Goal: Task Accomplishment & Management: Use online tool/utility

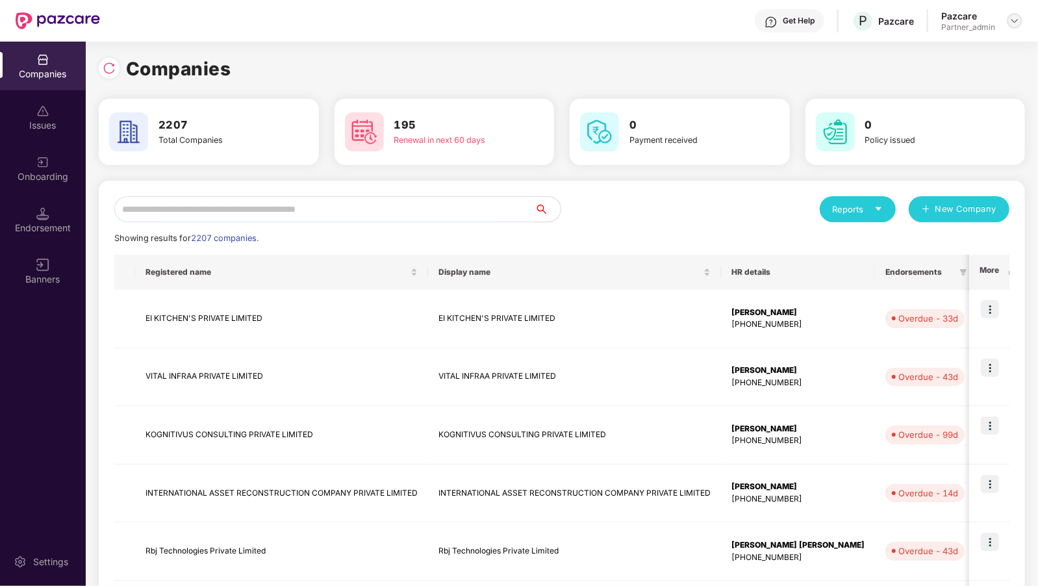
click at [1011, 21] on img at bounding box center [1014, 21] width 10 height 10
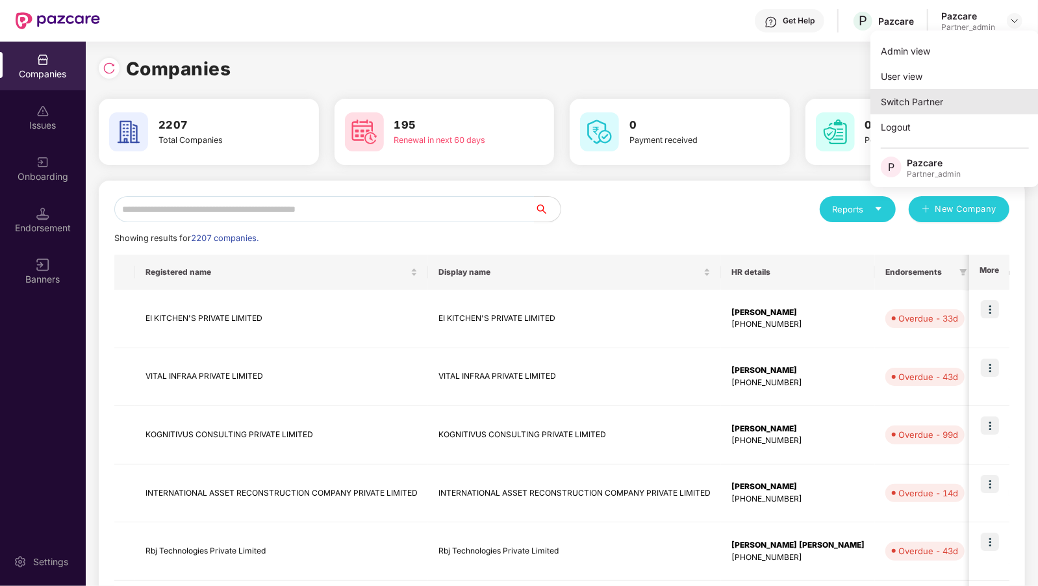
click at [928, 99] on div "Switch Partner" at bounding box center [954, 101] width 169 height 25
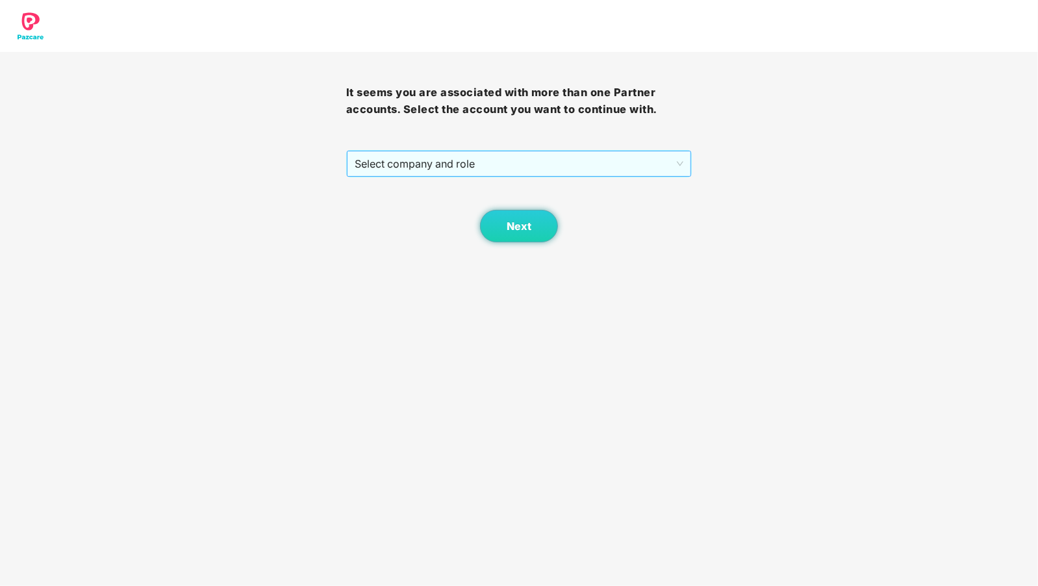
click at [483, 167] on span "Select company and role" at bounding box center [519, 163] width 329 height 25
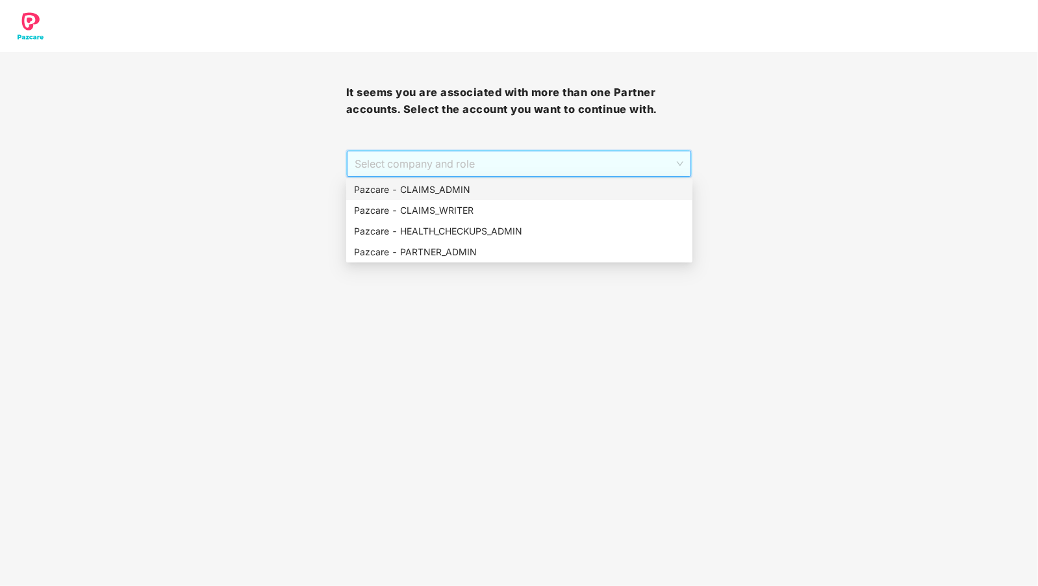
click at [455, 189] on div "Pazcare - CLAIMS_ADMIN" at bounding box center [519, 189] width 330 height 14
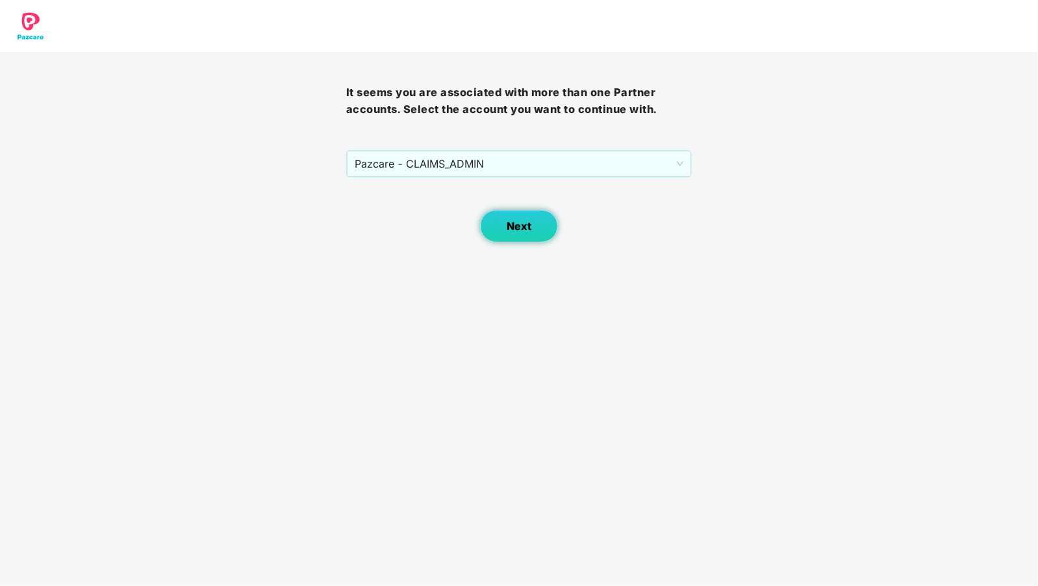
click at [509, 233] on button "Next" at bounding box center [519, 226] width 78 height 32
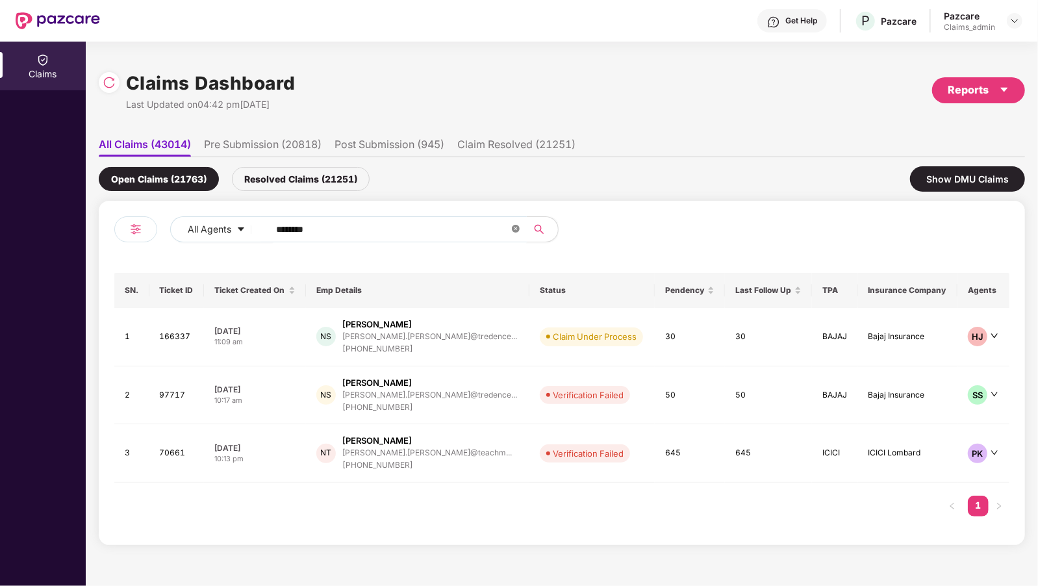
click at [510, 225] on span "********" at bounding box center [393, 229] width 266 height 26
click at [512, 226] on icon "close-circle" at bounding box center [516, 229] width 8 height 8
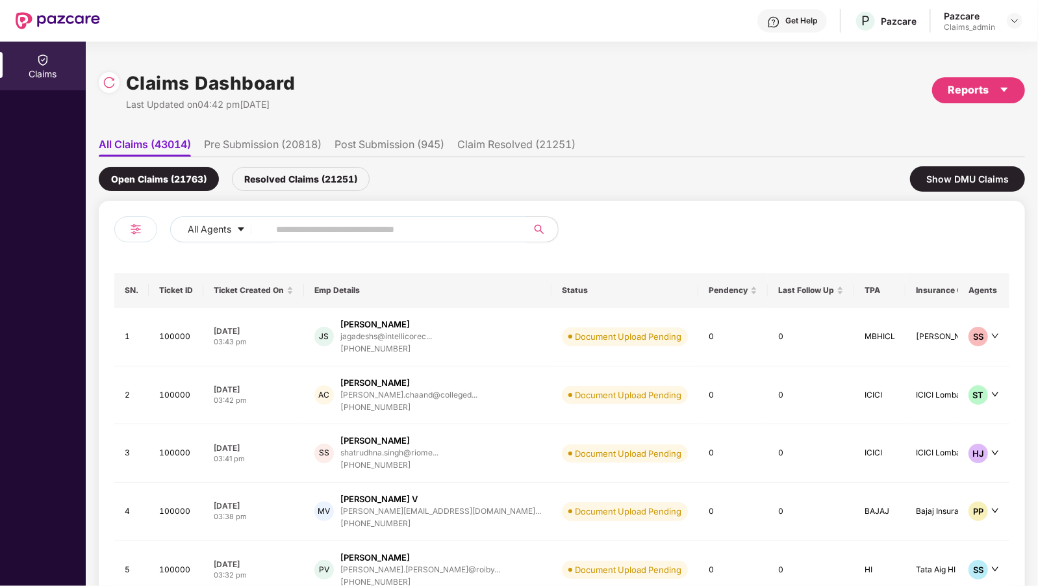
click at [274, 185] on div "Resolved Claims (21251)" at bounding box center [301, 179] width 138 height 24
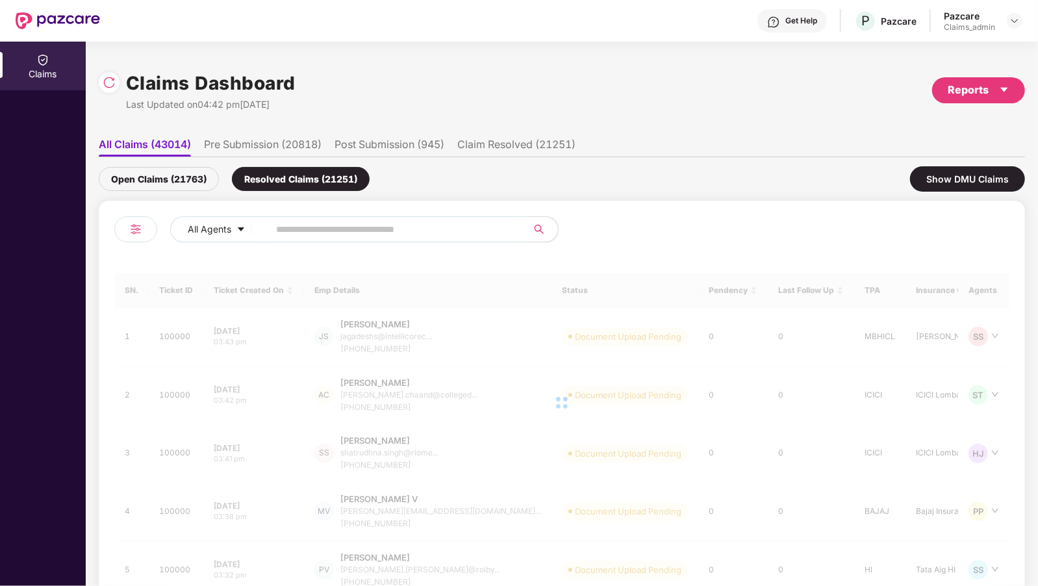
click at [176, 169] on div "Open Claims (21763)" at bounding box center [159, 179] width 120 height 24
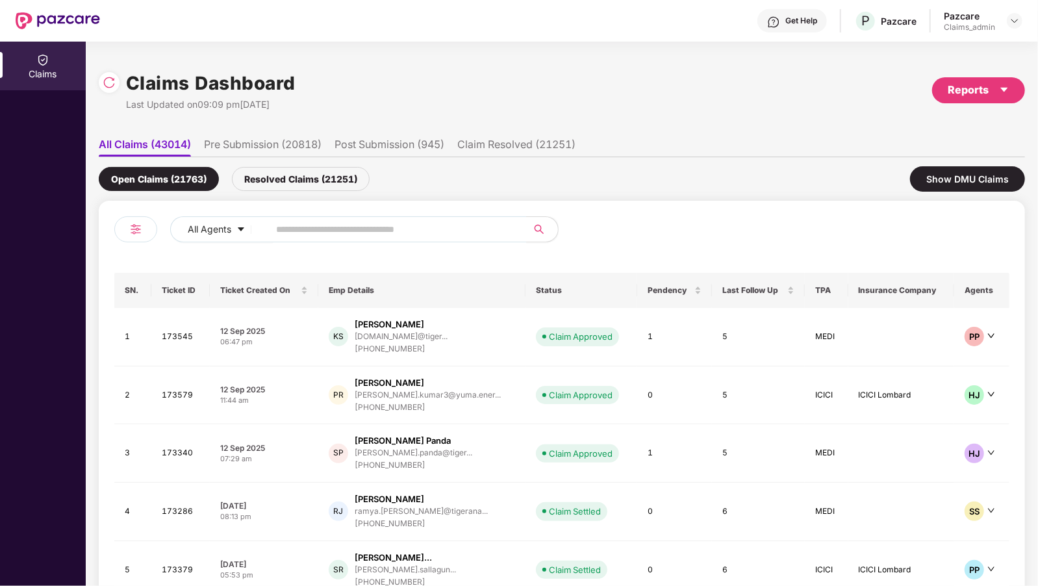
click at [253, 175] on div "Resolved Claims (21251)" at bounding box center [301, 179] width 138 height 24
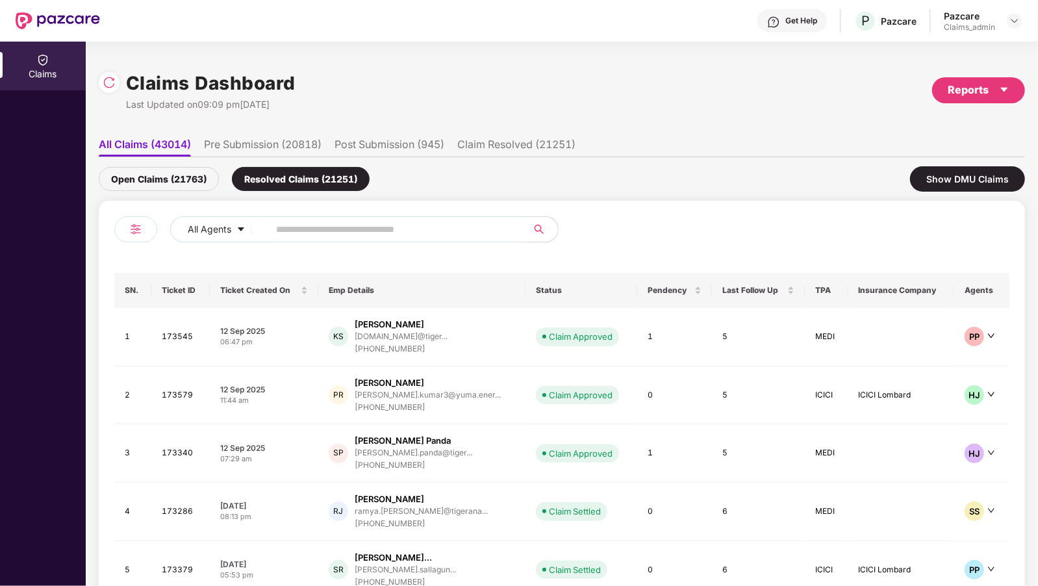
click at [191, 182] on div "Open Claims (21763)" at bounding box center [159, 179] width 120 height 24
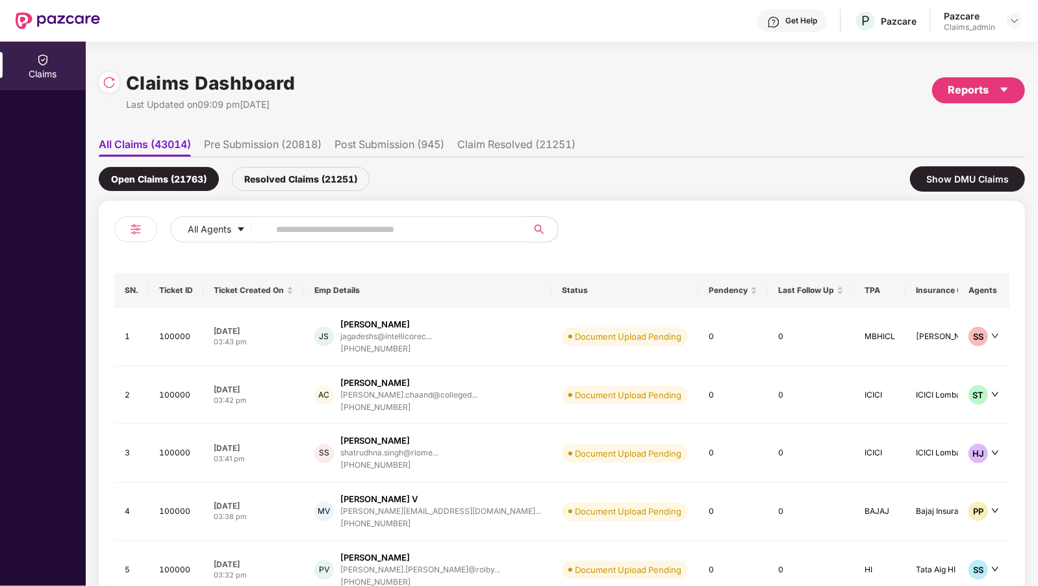
click at [265, 135] on ul "All Claims (43014) Pre Submission (20818) Post Submission (945) Claim Resolved …" at bounding box center [562, 144] width 926 height 26
click at [264, 136] on ul "All Claims (43014) Pre Submission (20818) Post Submission (945) Claim Resolved …" at bounding box center [562, 144] width 926 height 26
click at [110, 82] on img at bounding box center [109, 82] width 13 height 13
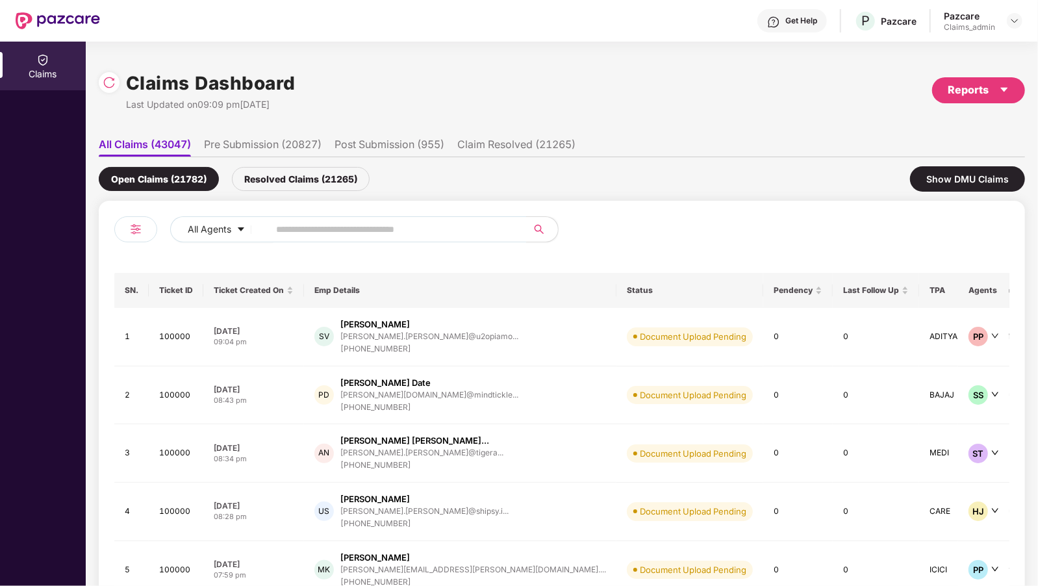
click at [265, 143] on li "Pre Submission (20827)" at bounding box center [263, 147] width 118 height 19
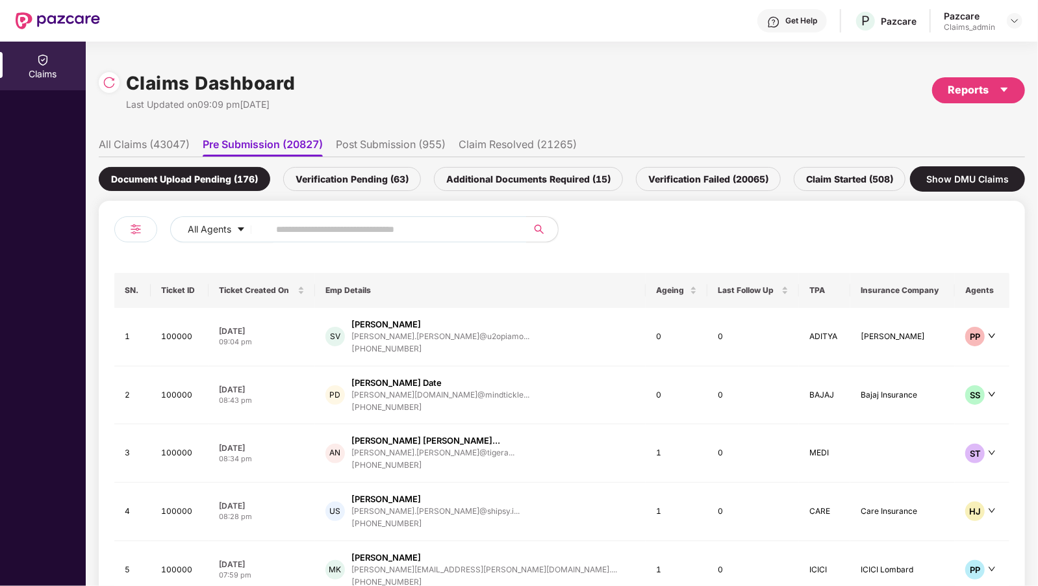
click at [593, 181] on div "Additional Documents Required (15)" at bounding box center [528, 179] width 189 height 24
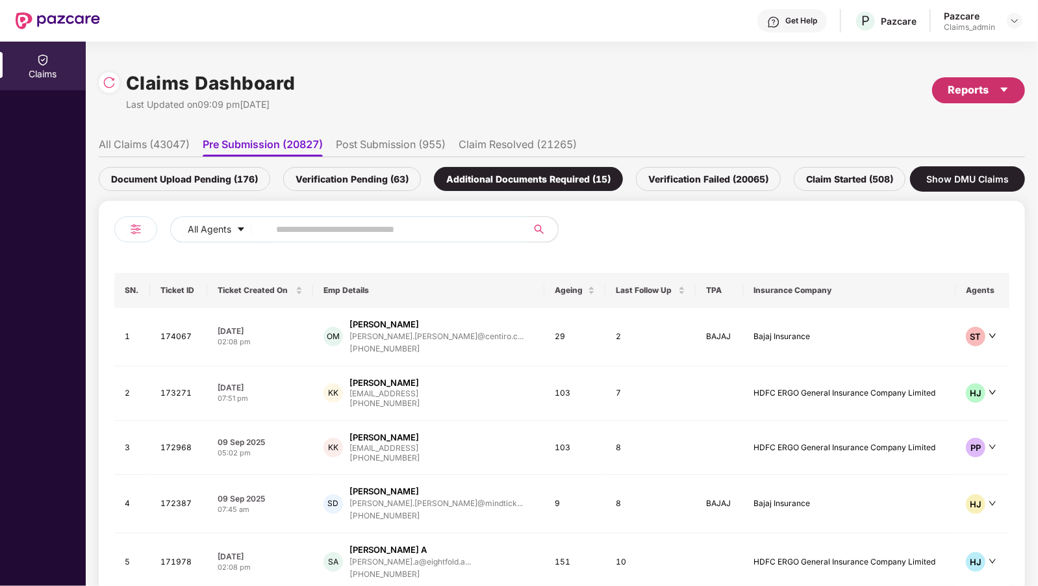
click at [977, 94] on div "Reports" at bounding box center [978, 90] width 62 height 16
click at [804, 66] on div "Claims Dashboard Last Updated on 09:09 pm[DATE] Reports" at bounding box center [562, 90] width 926 height 69
click at [934, 185] on div "Show DMU Claims" at bounding box center [967, 178] width 115 height 25
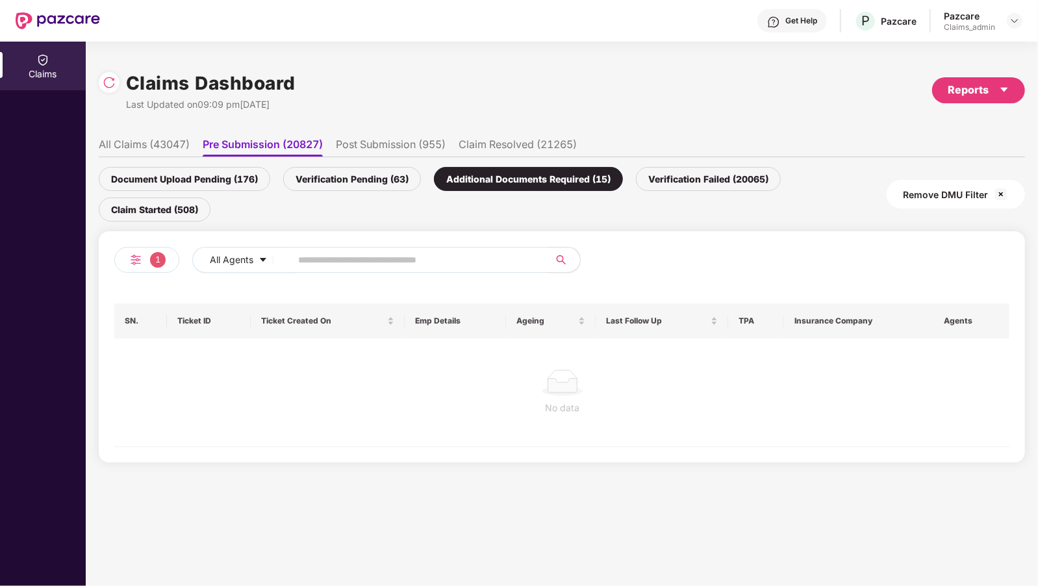
click at [1001, 192] on img at bounding box center [1001, 194] width 16 height 16
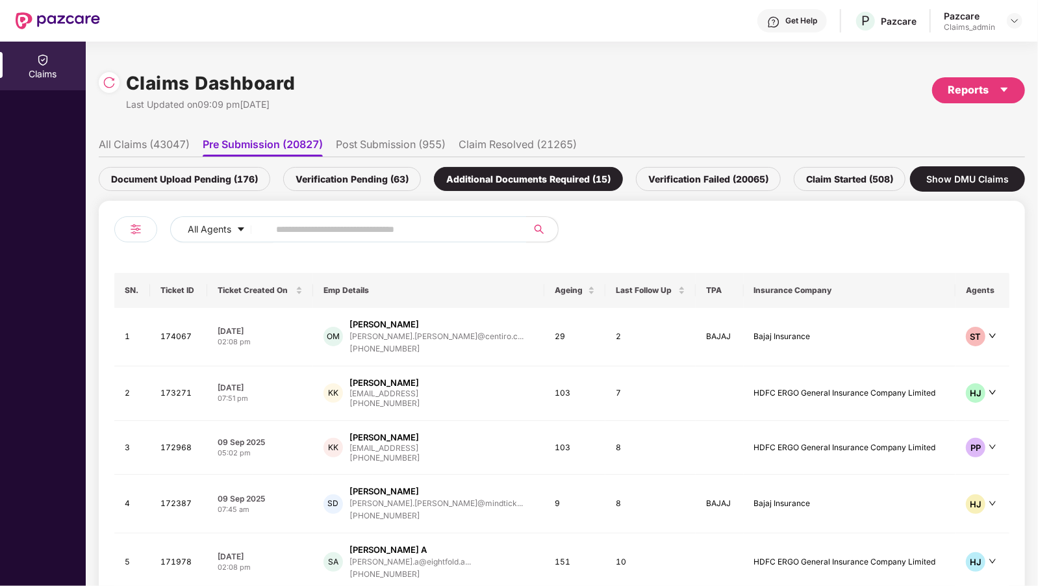
click at [695, 290] on th "TPA" at bounding box center [718, 290] width 47 height 35
click at [695, 291] on th "TPA" at bounding box center [718, 290] width 47 height 35
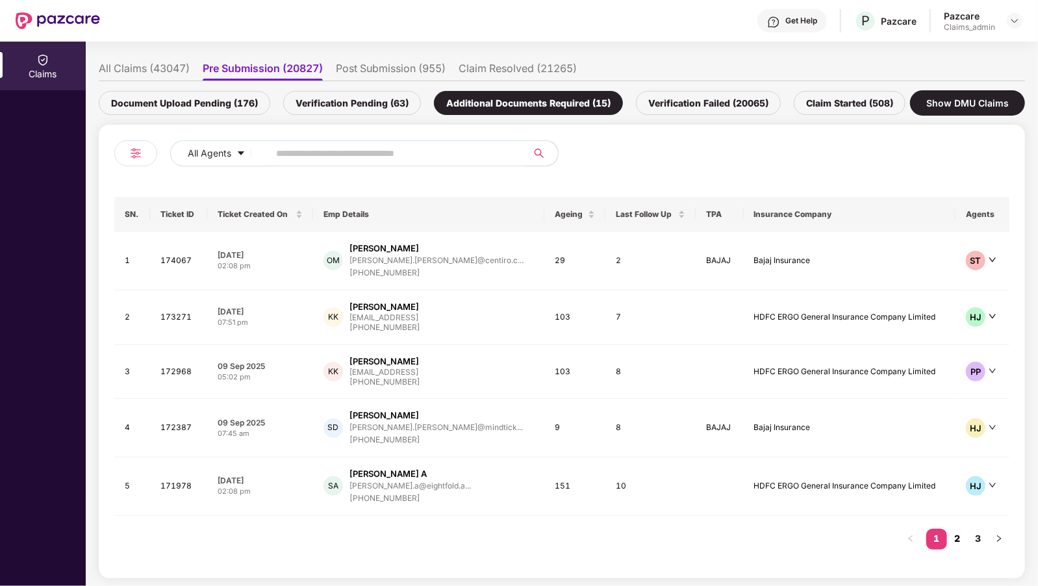
click at [963, 544] on link "2" at bounding box center [957, 538] width 21 height 19
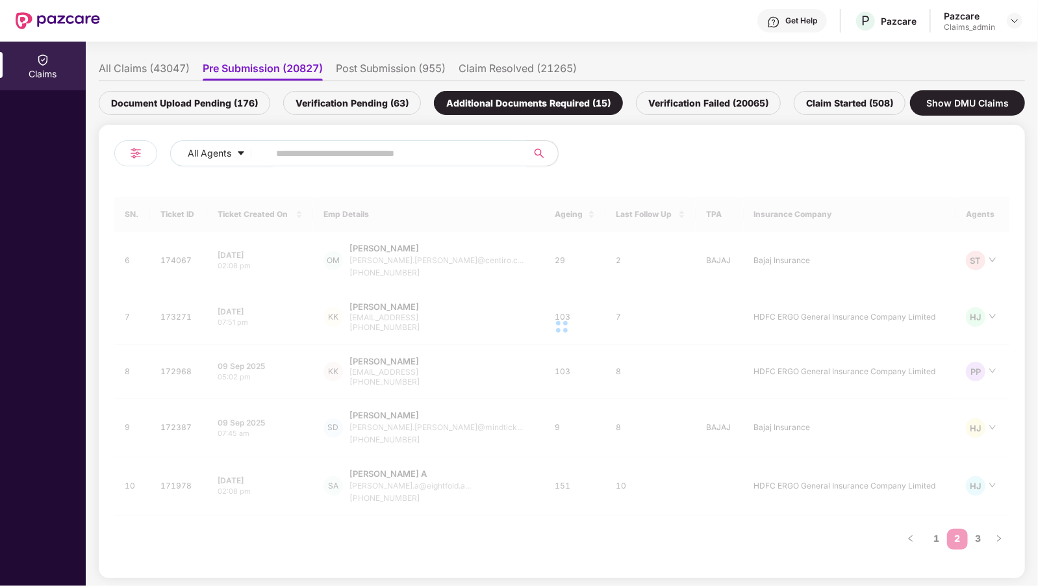
scroll to position [0, 0]
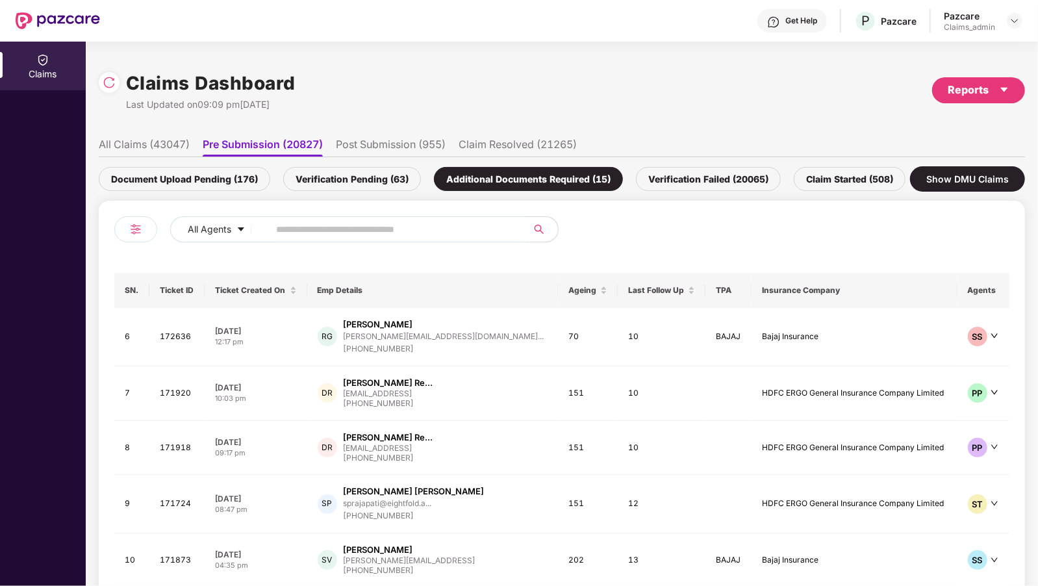
click at [131, 146] on li "All Claims (43047)" at bounding box center [144, 147] width 91 height 19
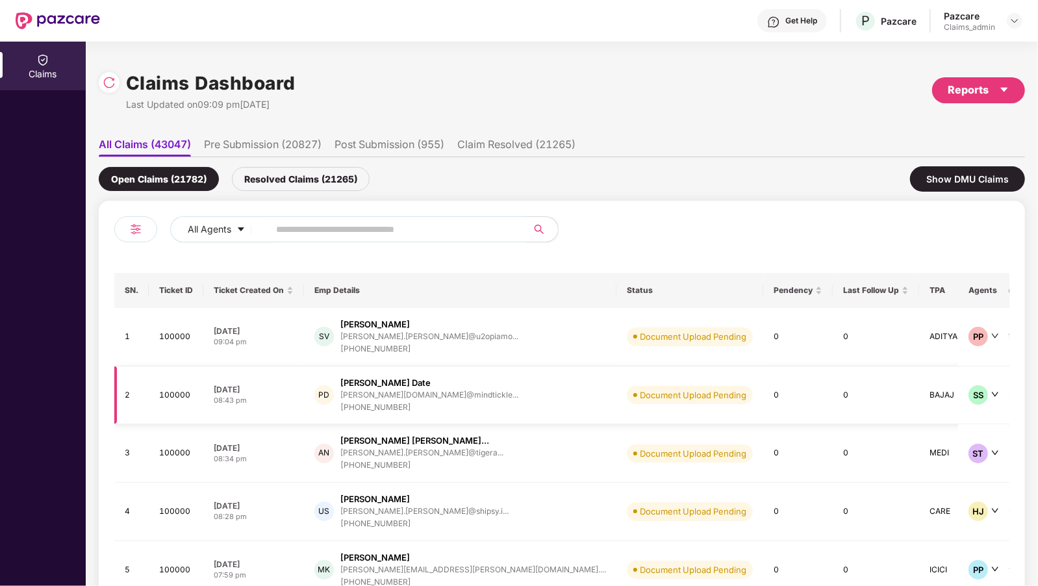
scroll to position [0, 1]
click at [773, 286] on span "Pendency" at bounding box center [792, 290] width 39 height 10
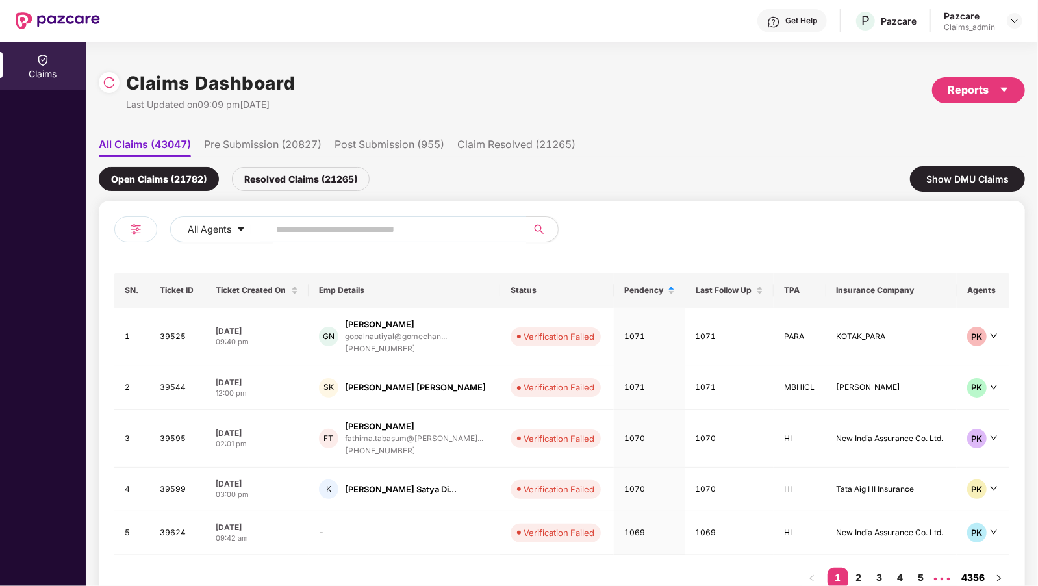
click at [969, 572] on link "4356" at bounding box center [972, 576] width 31 height 19
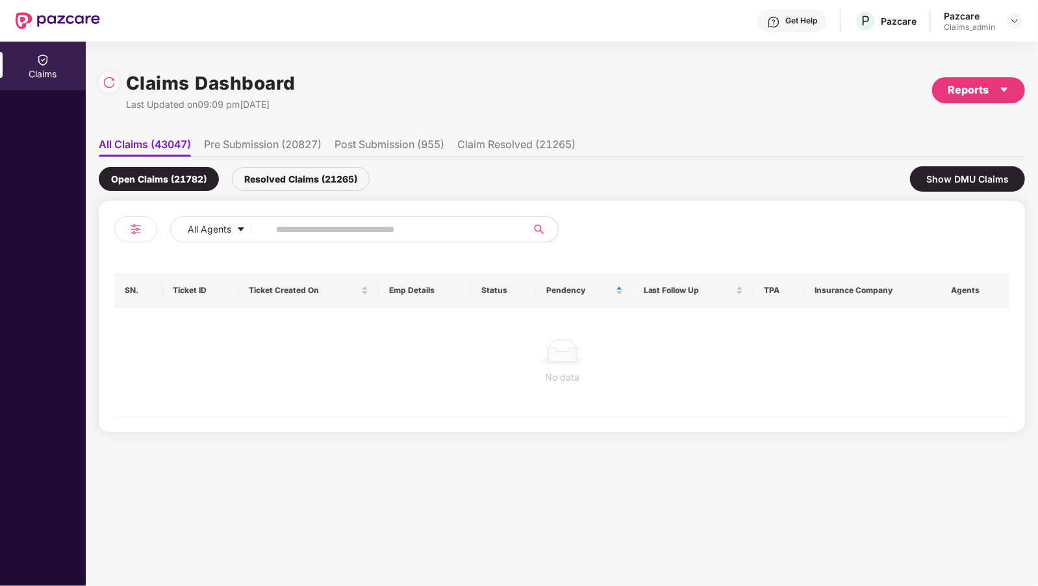
click at [255, 172] on div "Resolved Claims (21265)" at bounding box center [301, 179] width 138 height 24
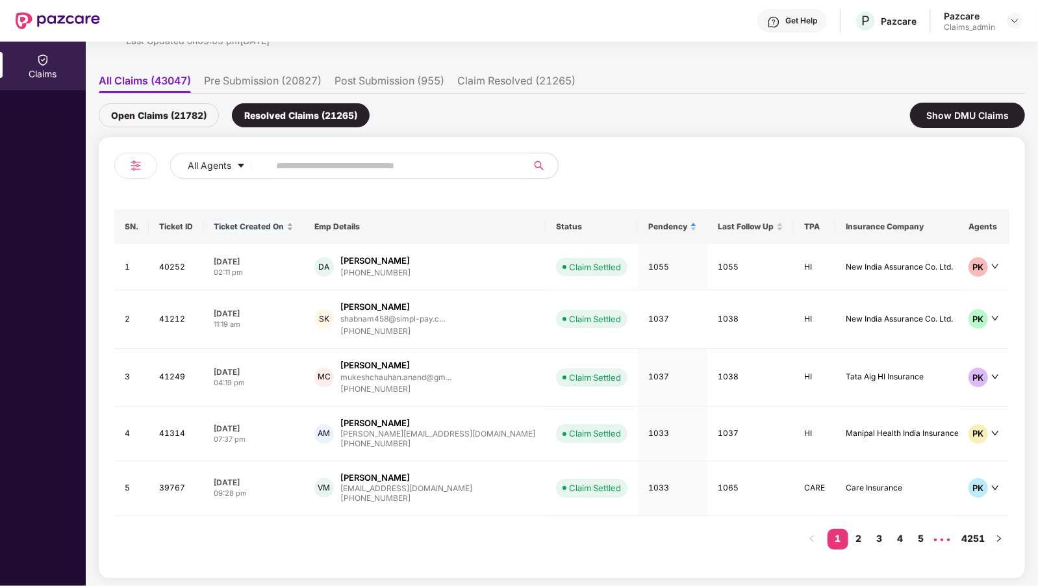
scroll to position [0, 0]
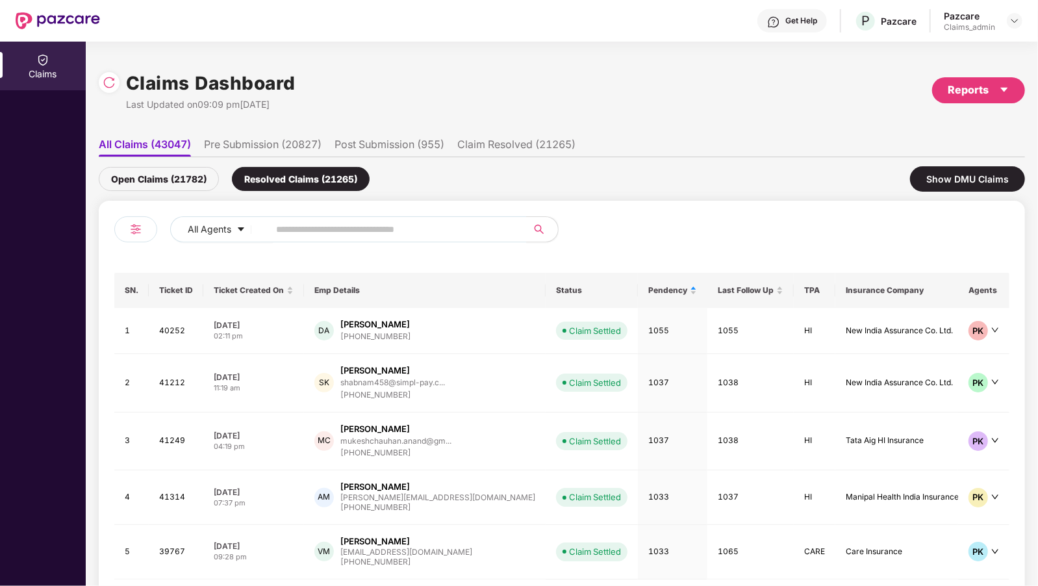
click at [146, 145] on li "All Claims (43047)" at bounding box center [145, 147] width 92 height 19
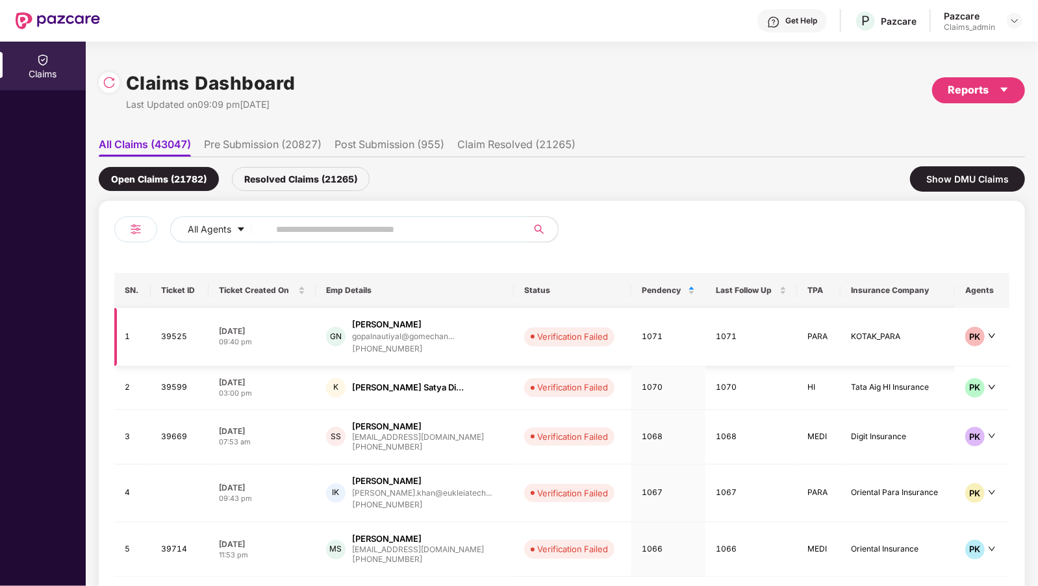
scroll to position [61, 0]
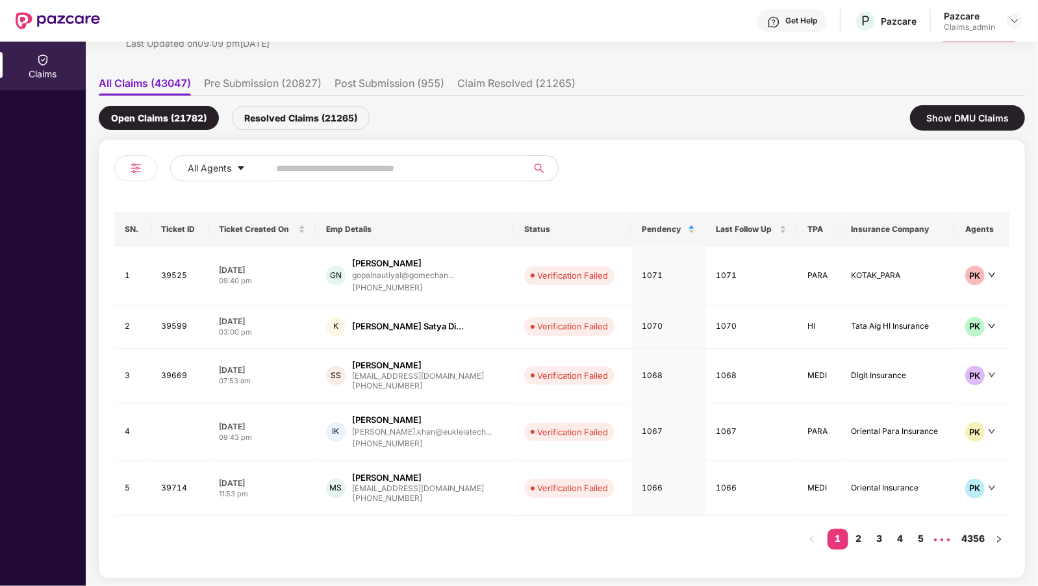
click at [524, 232] on th "Status" at bounding box center [573, 229] width 118 height 35
click at [668, 233] on span "Pendency" at bounding box center [664, 229] width 44 height 10
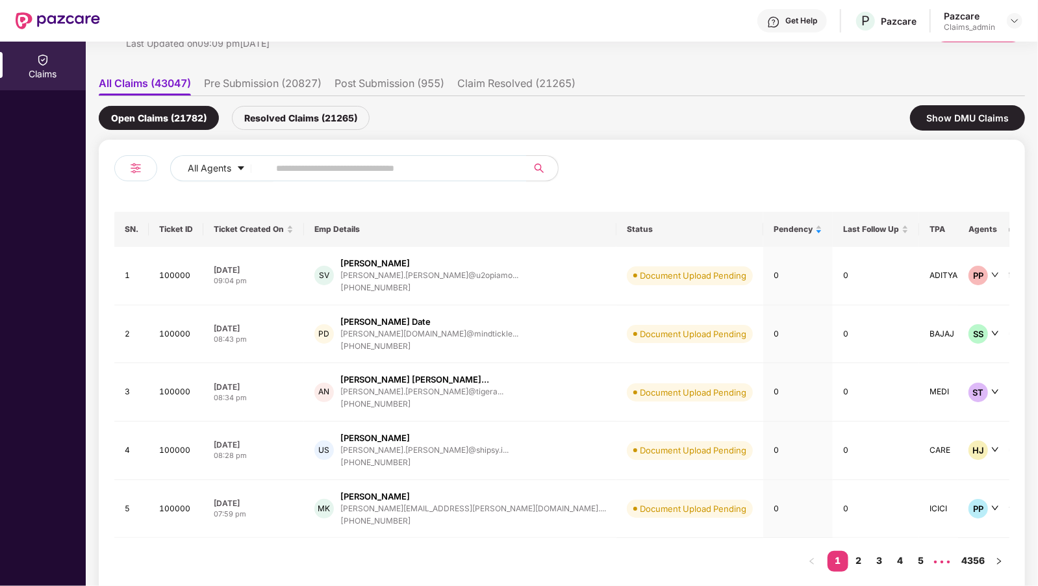
click at [140, 161] on img at bounding box center [136, 168] width 16 height 16
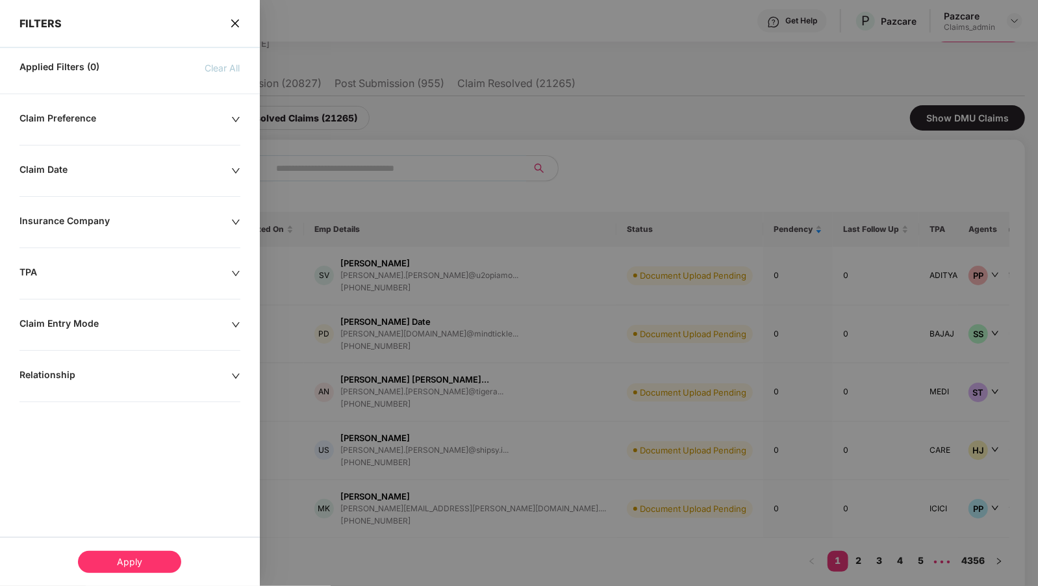
click at [95, 313] on div "Claim Preference Claim Date Insurance Company TPA Claim Entry Mode Relationship" at bounding box center [130, 292] width 260 height 360
click at [117, 278] on div "TPA" at bounding box center [125, 273] width 212 height 14
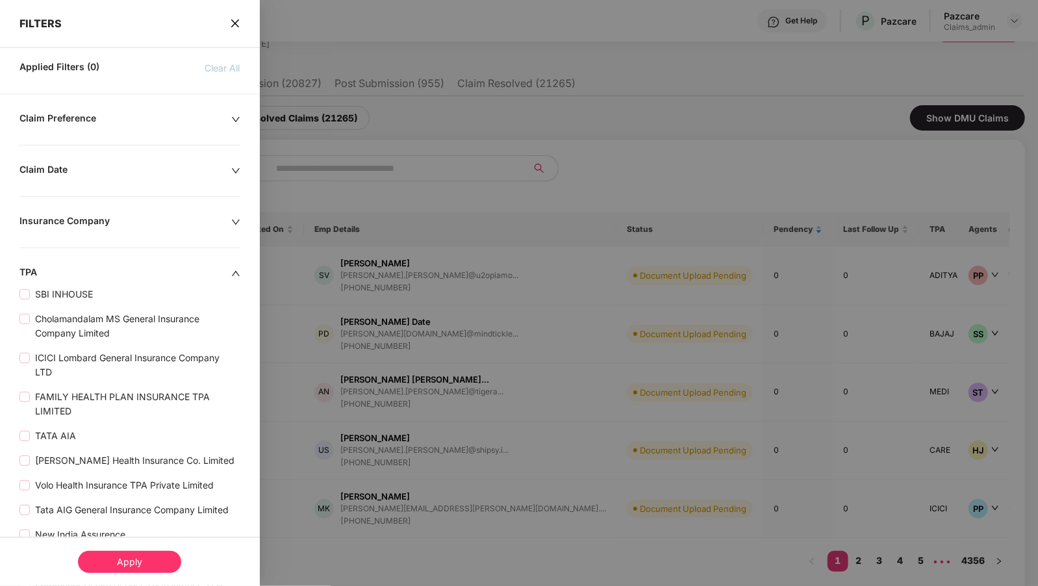
click at [177, 218] on div "Insurance Company" at bounding box center [125, 222] width 212 height 14
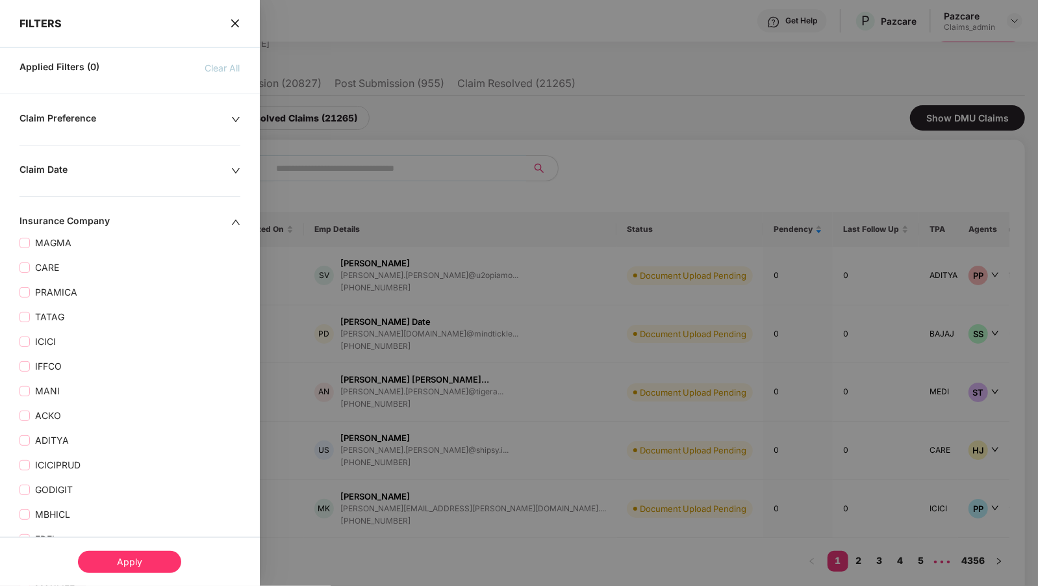
click at [194, 176] on div "Claim Date" at bounding box center [125, 171] width 212 height 14
click at [141, 119] on div "Claim Preference" at bounding box center [125, 119] width 212 height 14
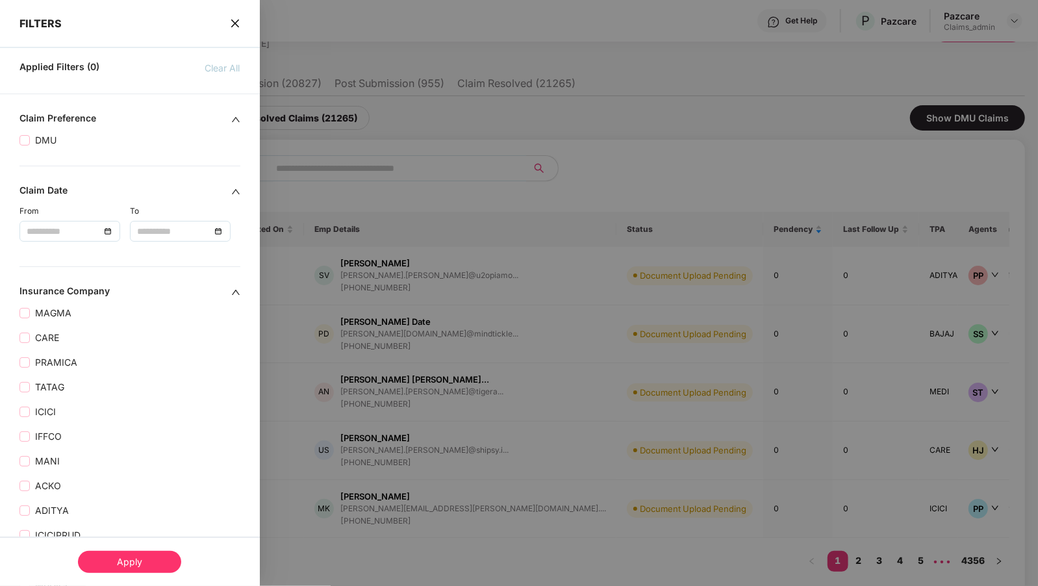
click at [141, 119] on div "Claim Preference" at bounding box center [125, 119] width 212 height 14
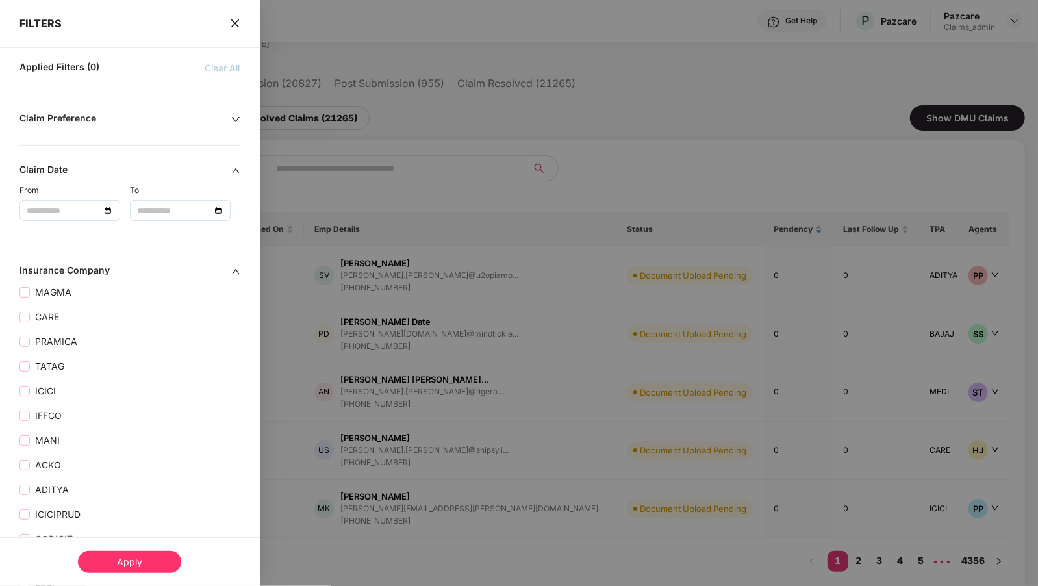
click at [314, 182] on div at bounding box center [519, 293] width 1038 height 586
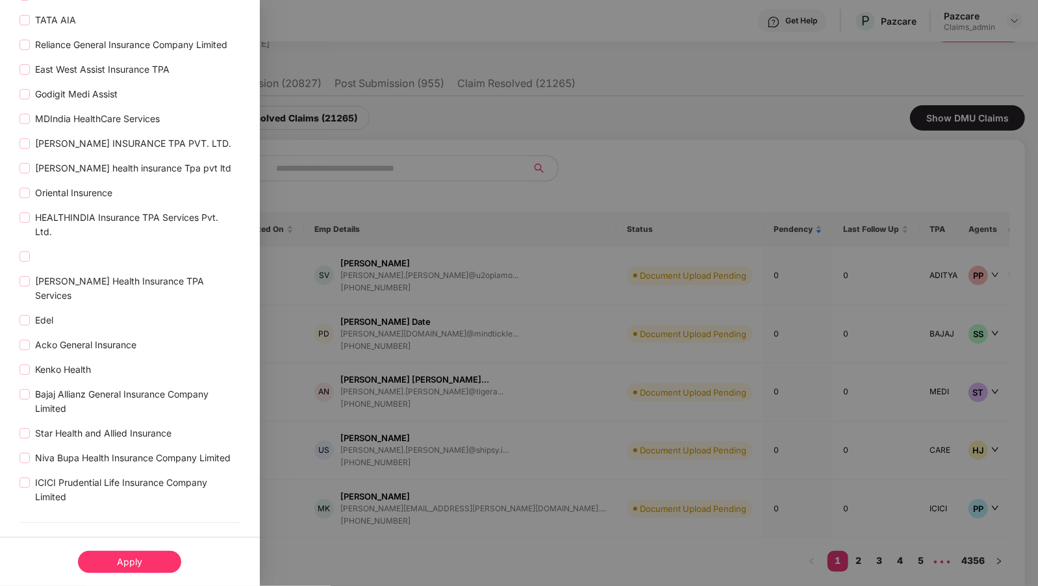
scroll to position [1612, 0]
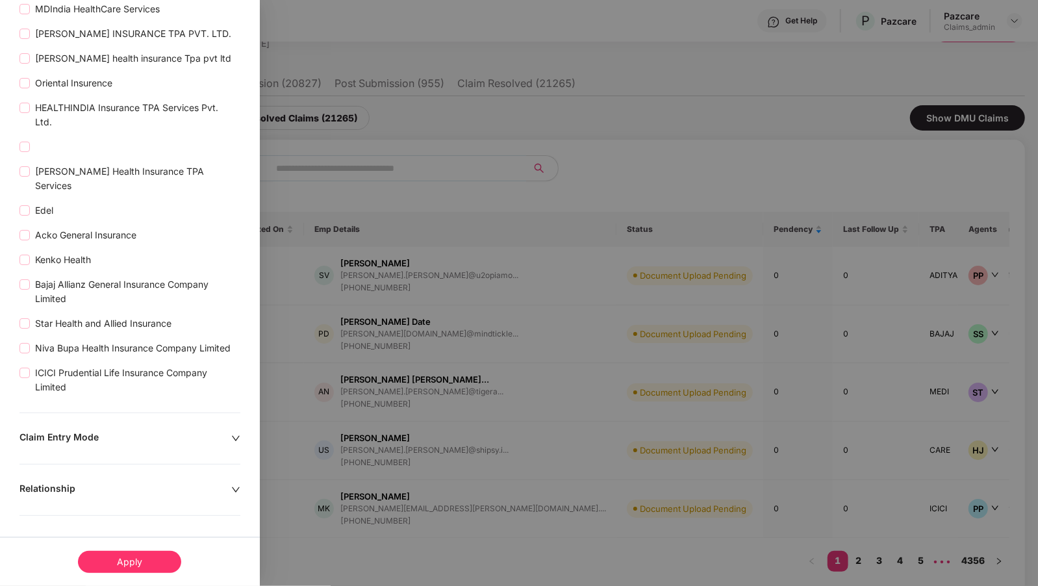
click at [58, 488] on div "Relationship" at bounding box center [125, 489] width 212 height 14
click at [321, 314] on div at bounding box center [519, 293] width 1038 height 586
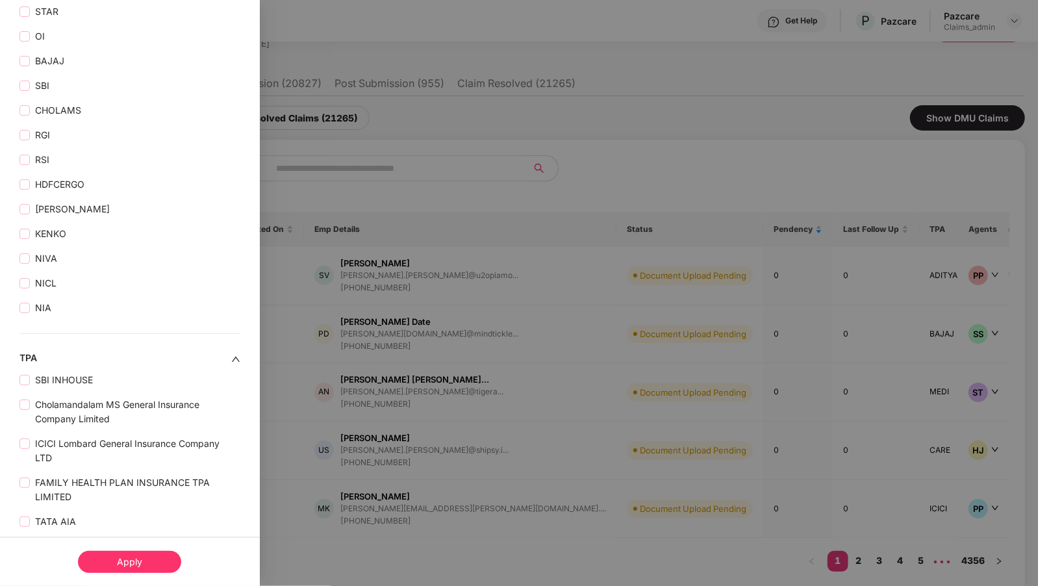
scroll to position [0, 0]
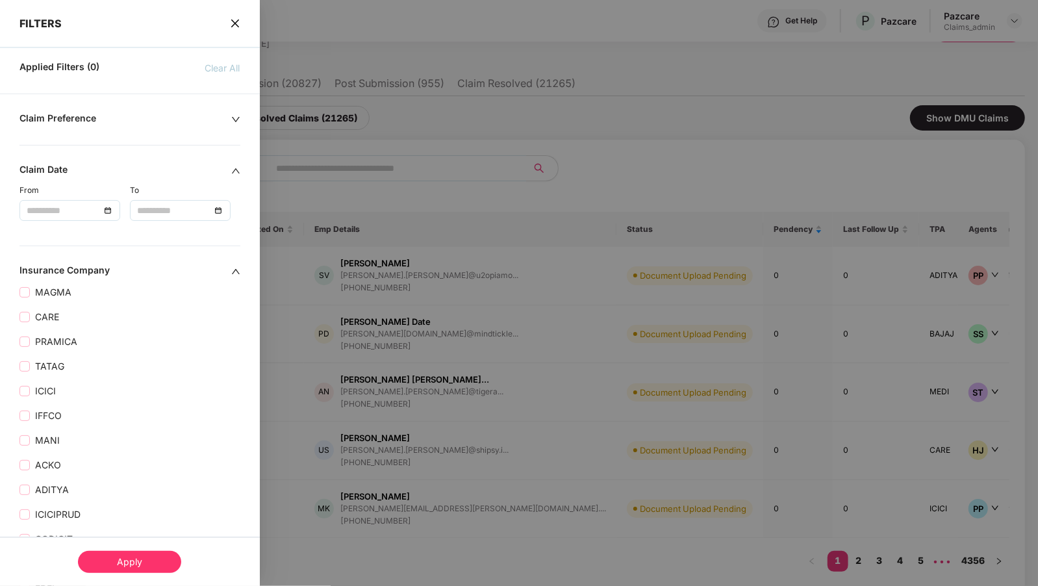
click at [236, 21] on icon "close" at bounding box center [235, 23] width 8 height 8
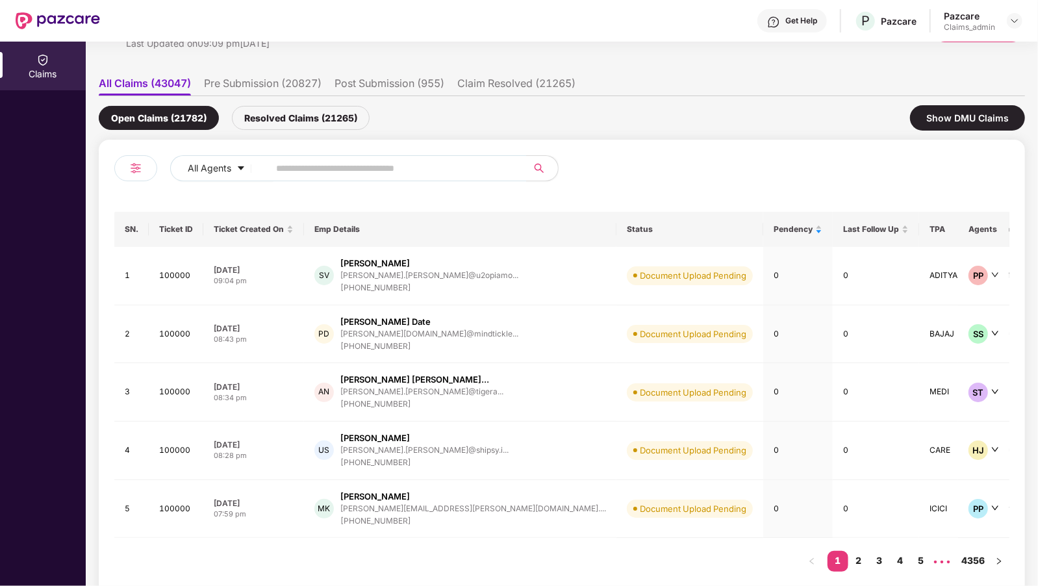
click at [251, 87] on li "Pre Submission (20827)" at bounding box center [263, 86] width 118 height 19
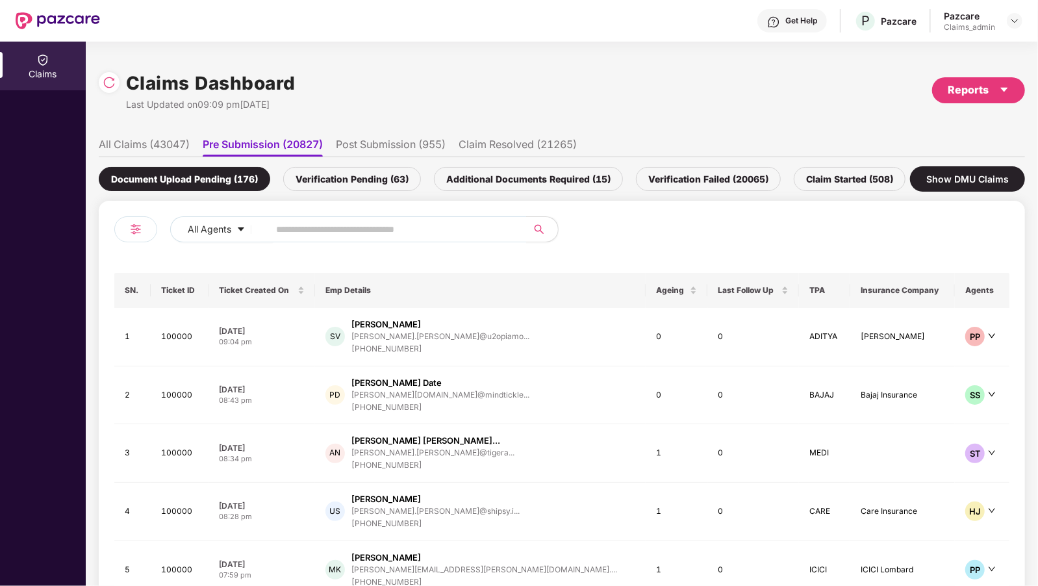
click at [311, 176] on div "Verification Pending (63)" at bounding box center [352, 179] width 138 height 24
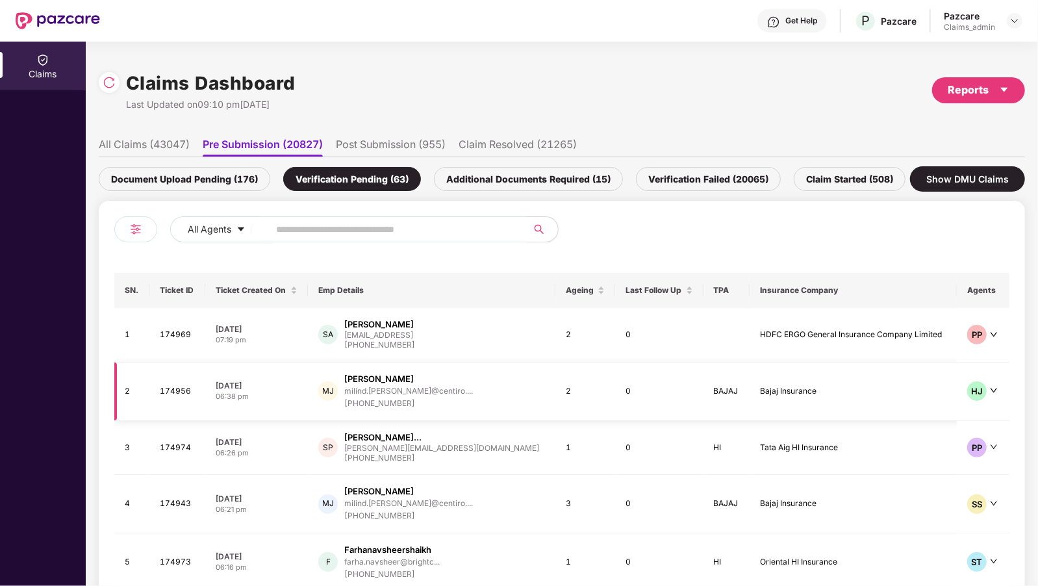
scroll to position [76, 0]
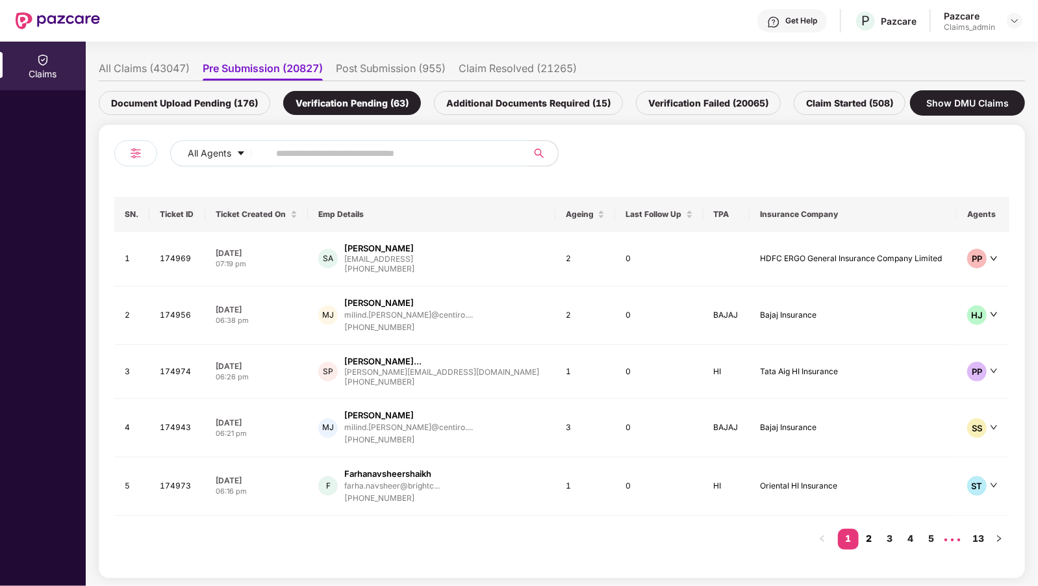
click at [871, 534] on link "2" at bounding box center [868, 538] width 21 height 19
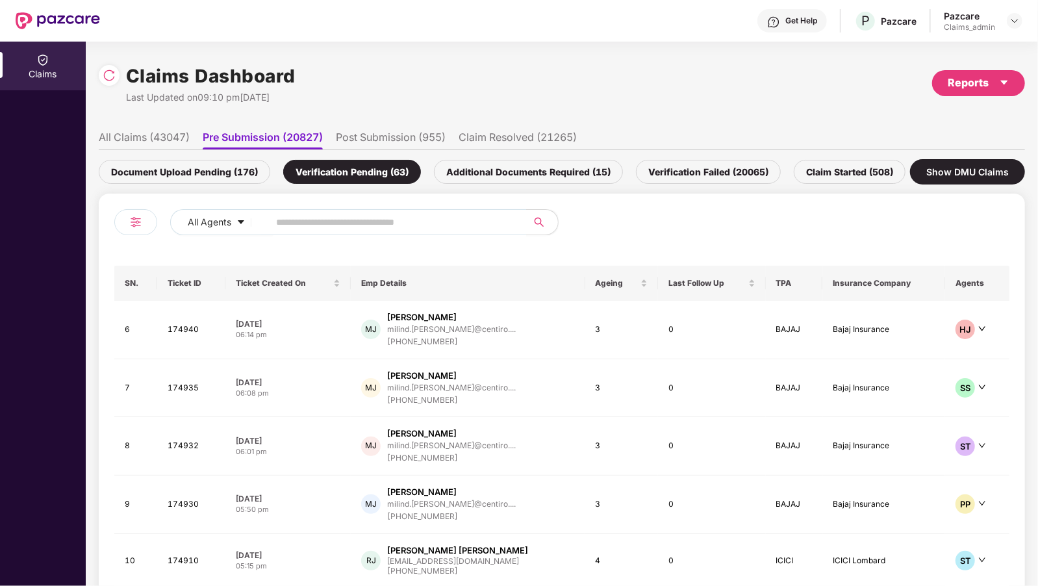
scroll to position [0, 0]
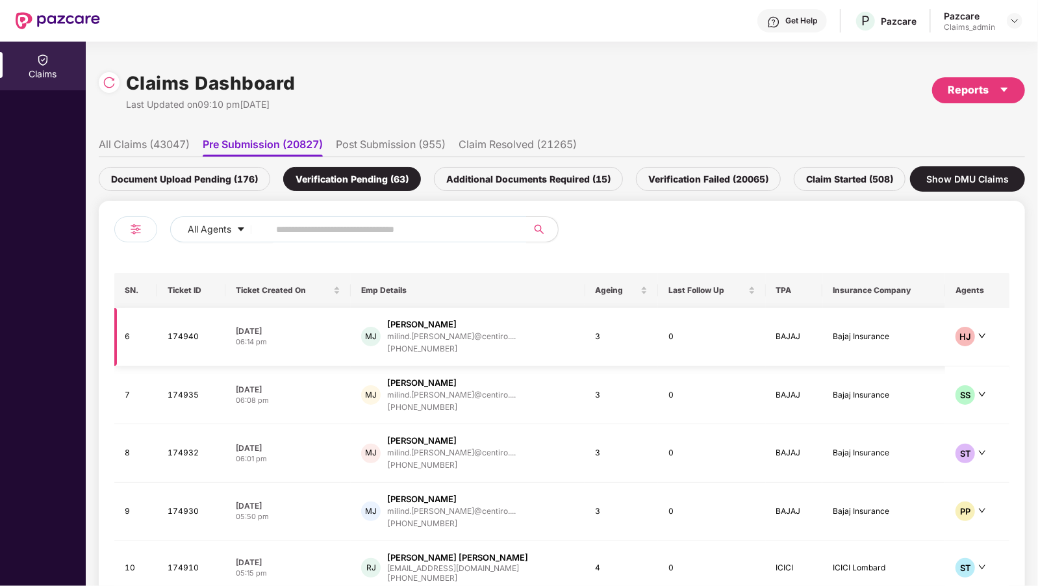
click at [456, 327] on div "[PERSON_NAME]" at bounding box center [421, 324] width 69 height 12
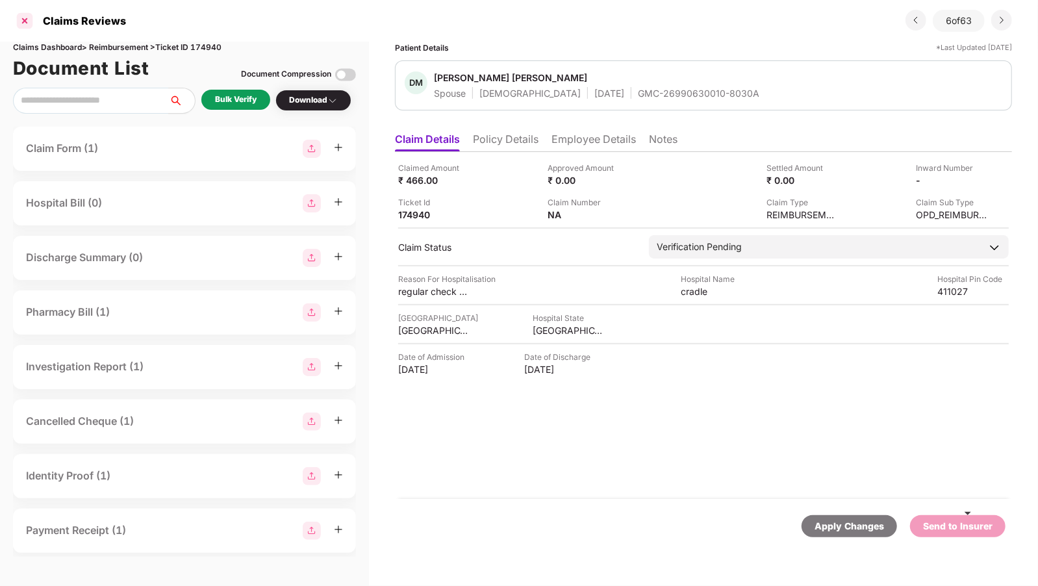
click at [25, 23] on div at bounding box center [24, 20] width 21 height 21
